Goal: Navigation & Orientation: Find specific page/section

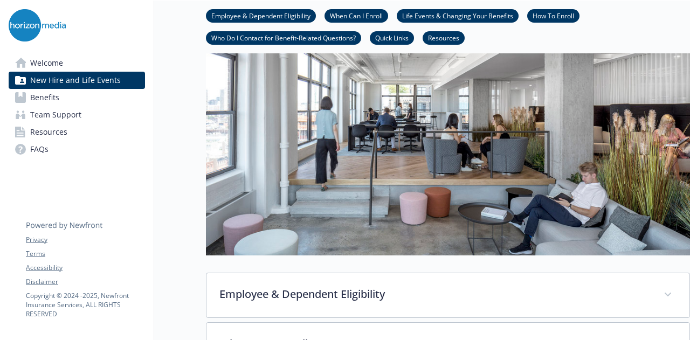
scroll to position [15, 8]
